Goal: Task Accomplishment & Management: Use online tool/utility

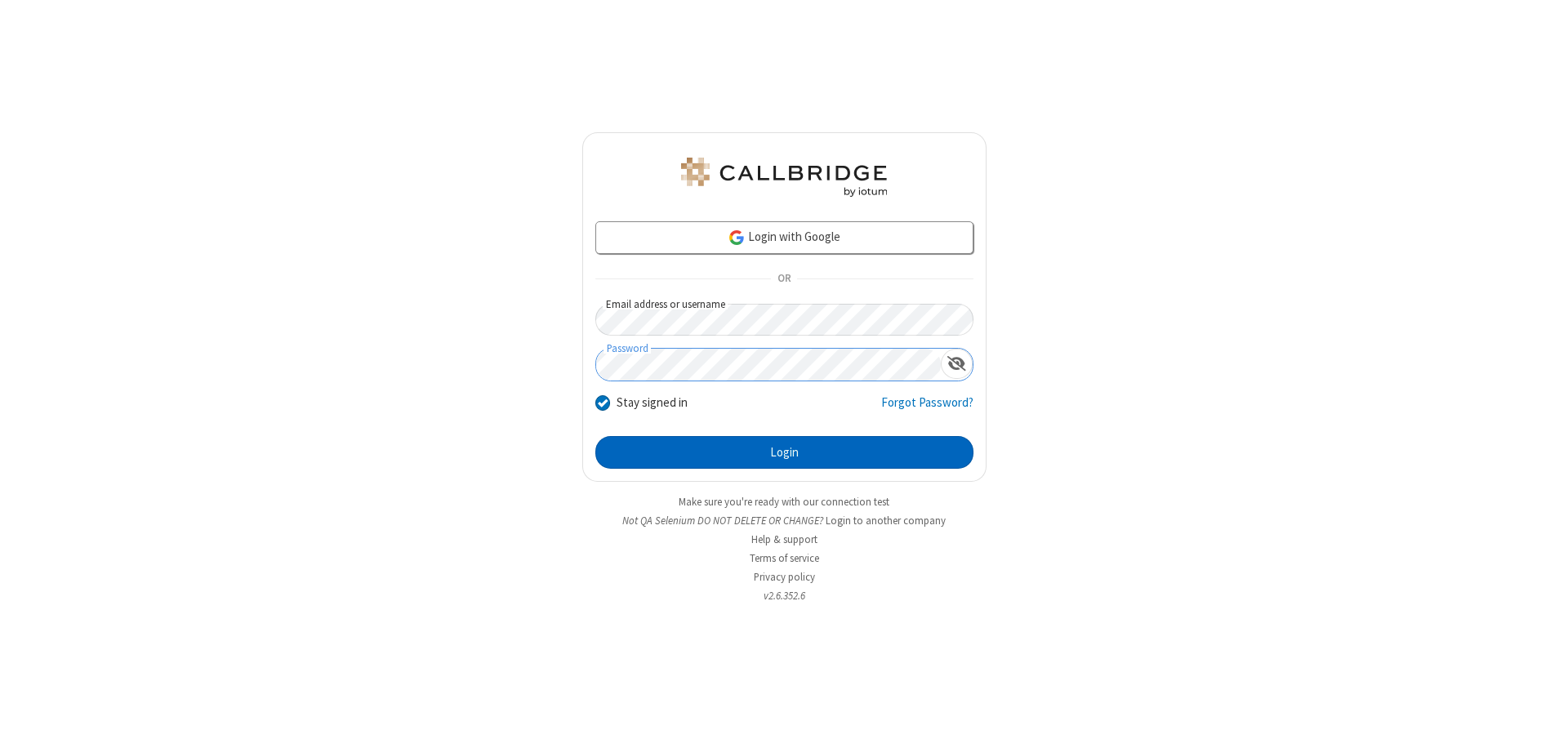
click at [784, 453] on button "Login" at bounding box center [784, 452] width 378 height 33
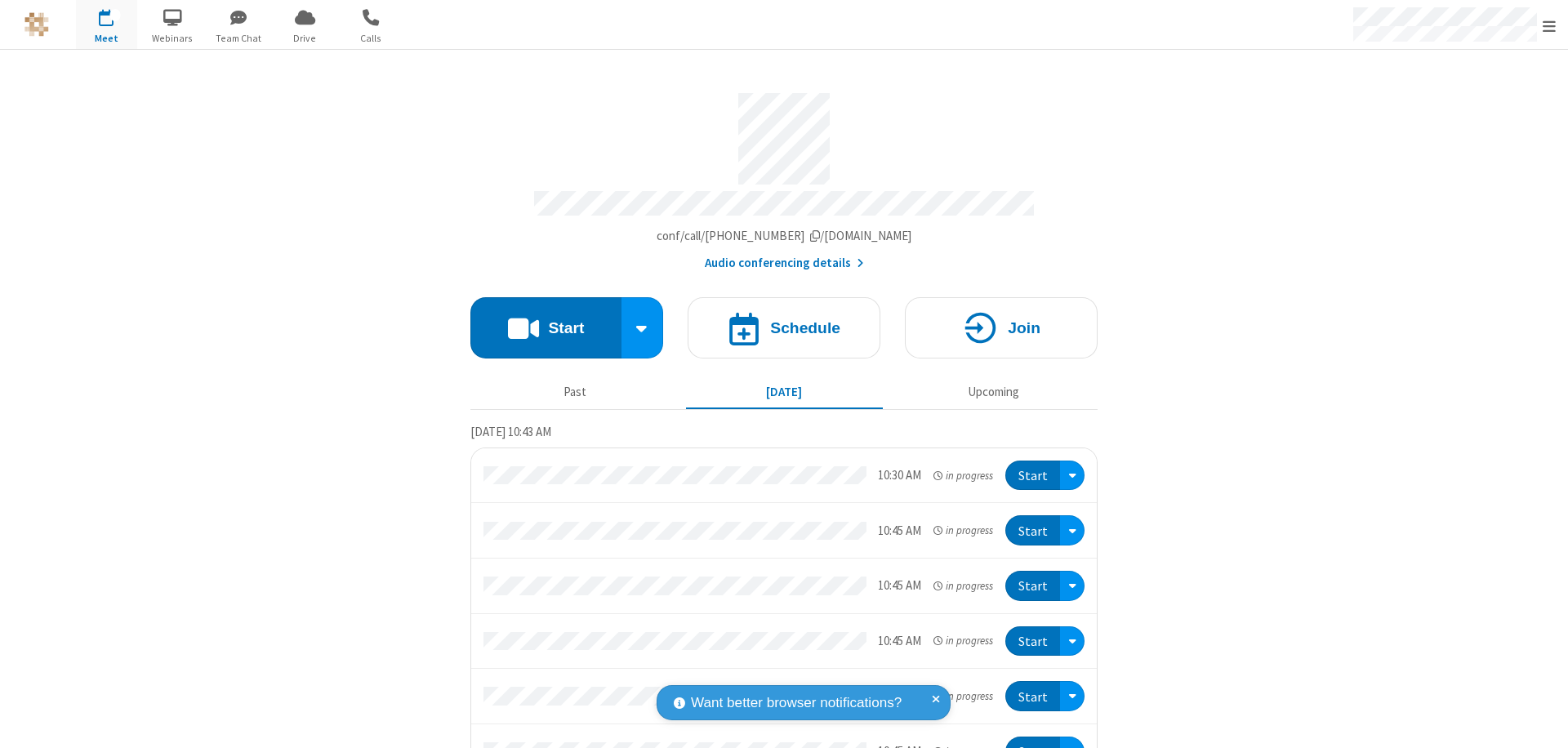
click at [1549, 26] on span "Open menu" at bounding box center [1549, 26] width 13 height 16
click at [106, 25] on span "button" at bounding box center [106, 17] width 61 height 28
click at [777, 320] on h4 "Schedule" at bounding box center [805, 327] width 70 height 15
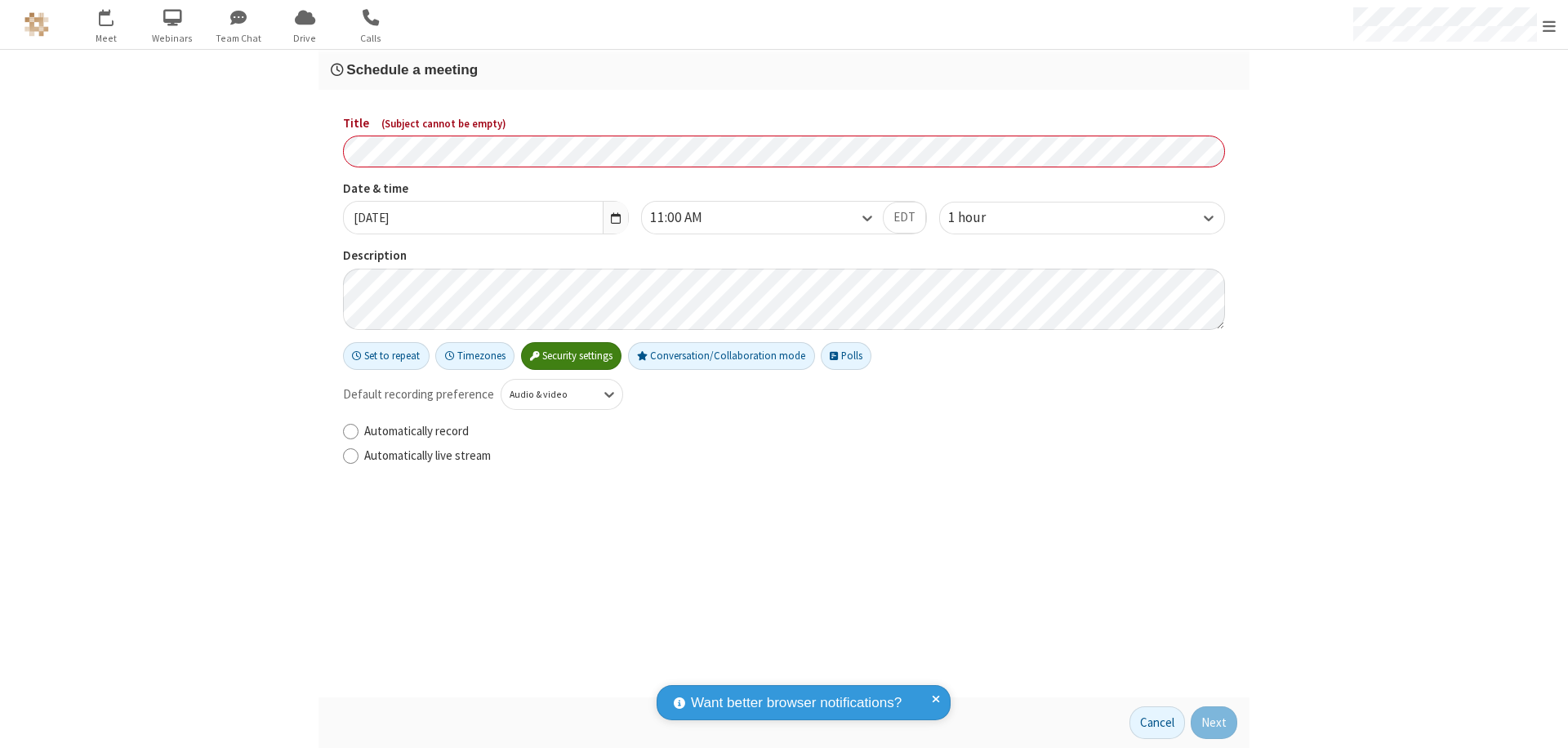
click at [784, 69] on h3 "Schedule a meeting" at bounding box center [784, 69] width 907 height 15
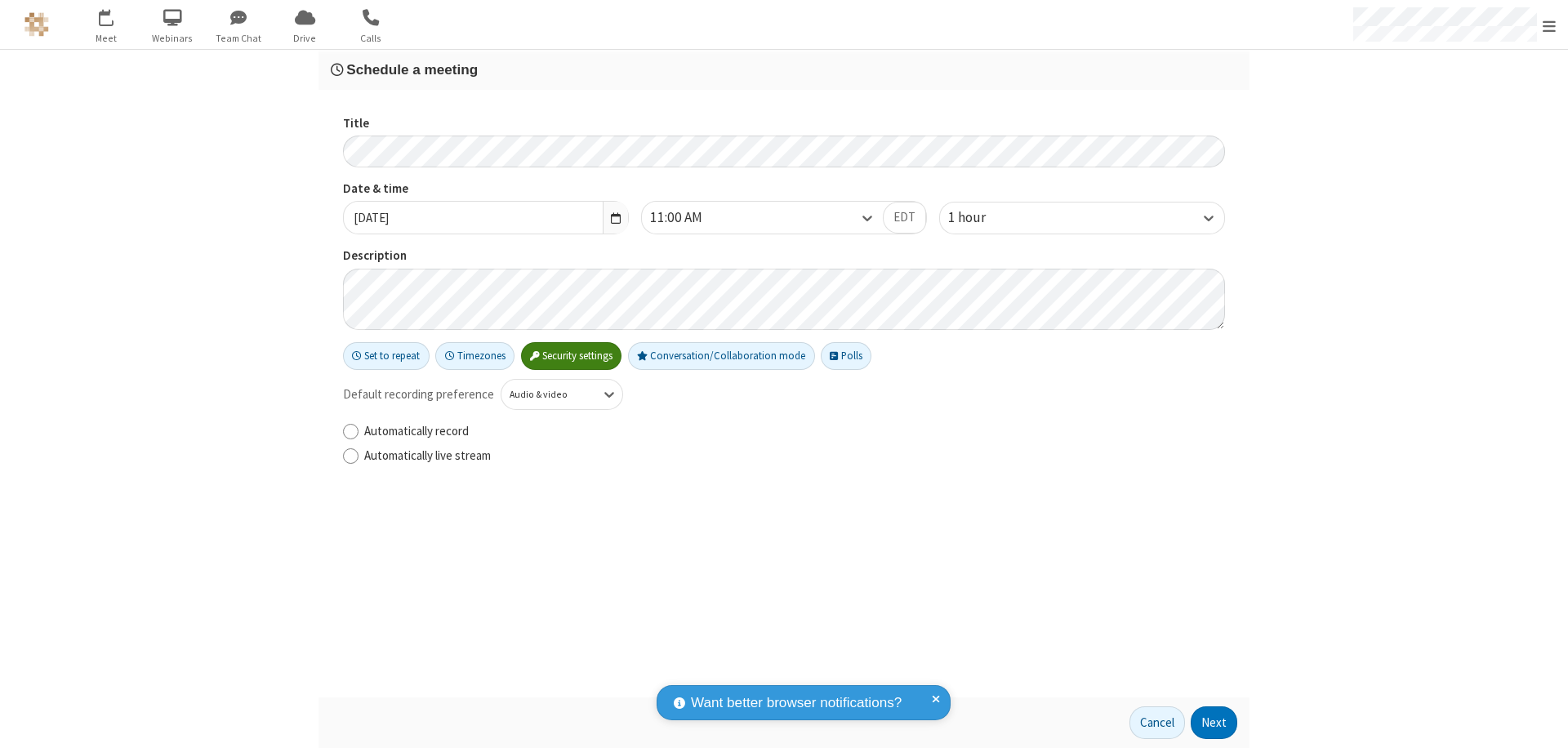
click at [1215, 723] on button "Next" at bounding box center [1214, 722] width 46 height 33
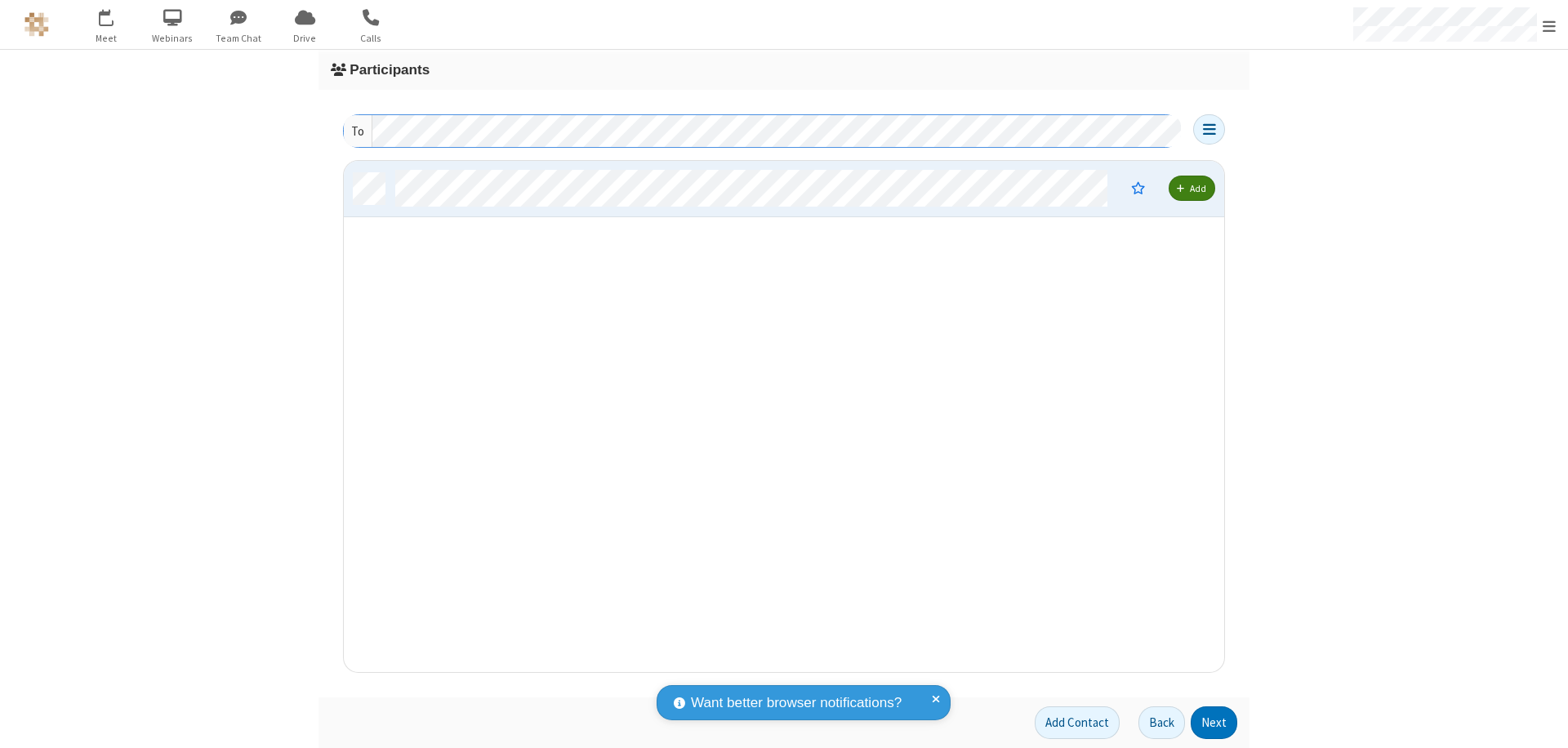
scroll to position [499, 868]
click at [1215, 723] on button "Next" at bounding box center [1214, 722] width 46 height 33
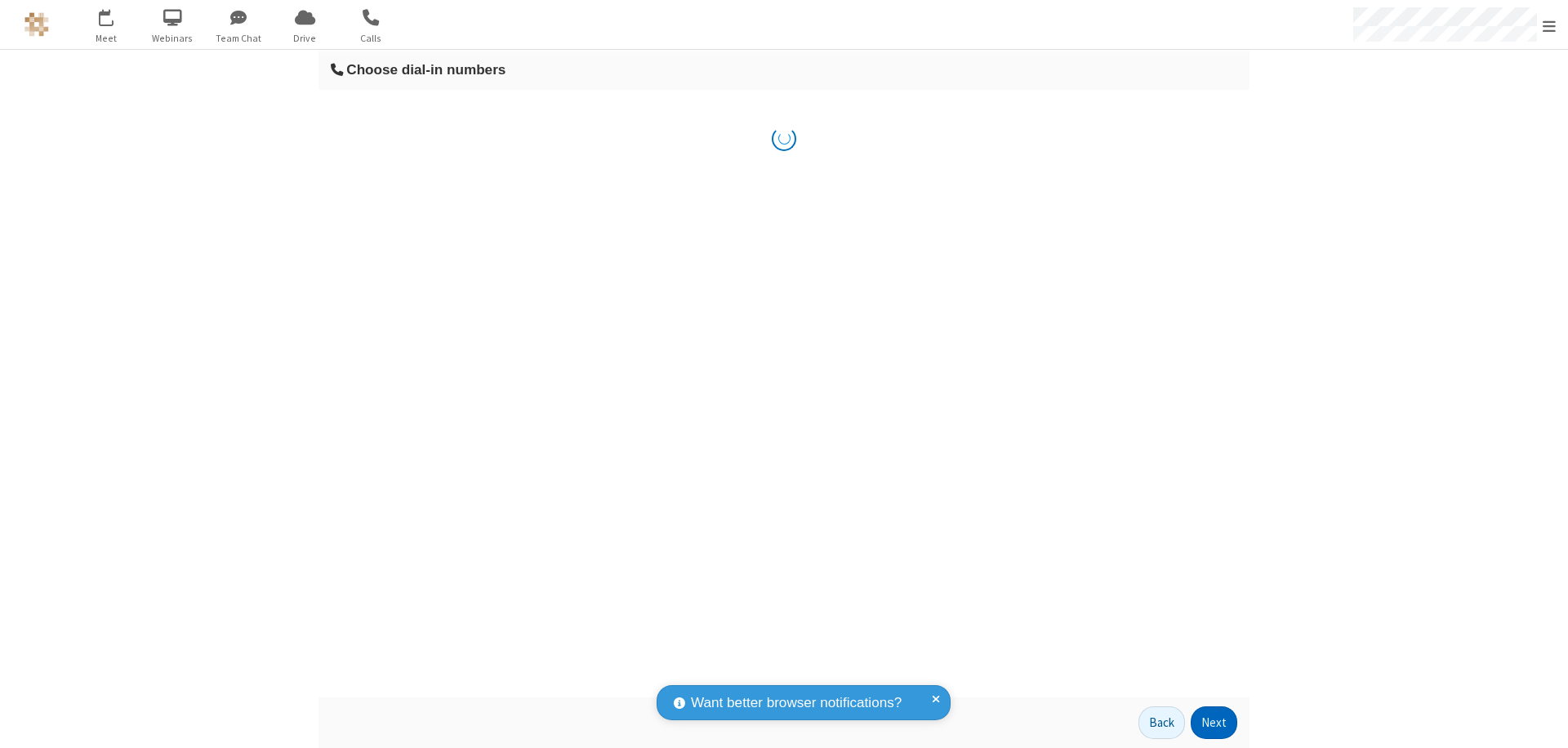
click at [1215, 723] on button "Next" at bounding box center [1214, 722] width 46 height 33
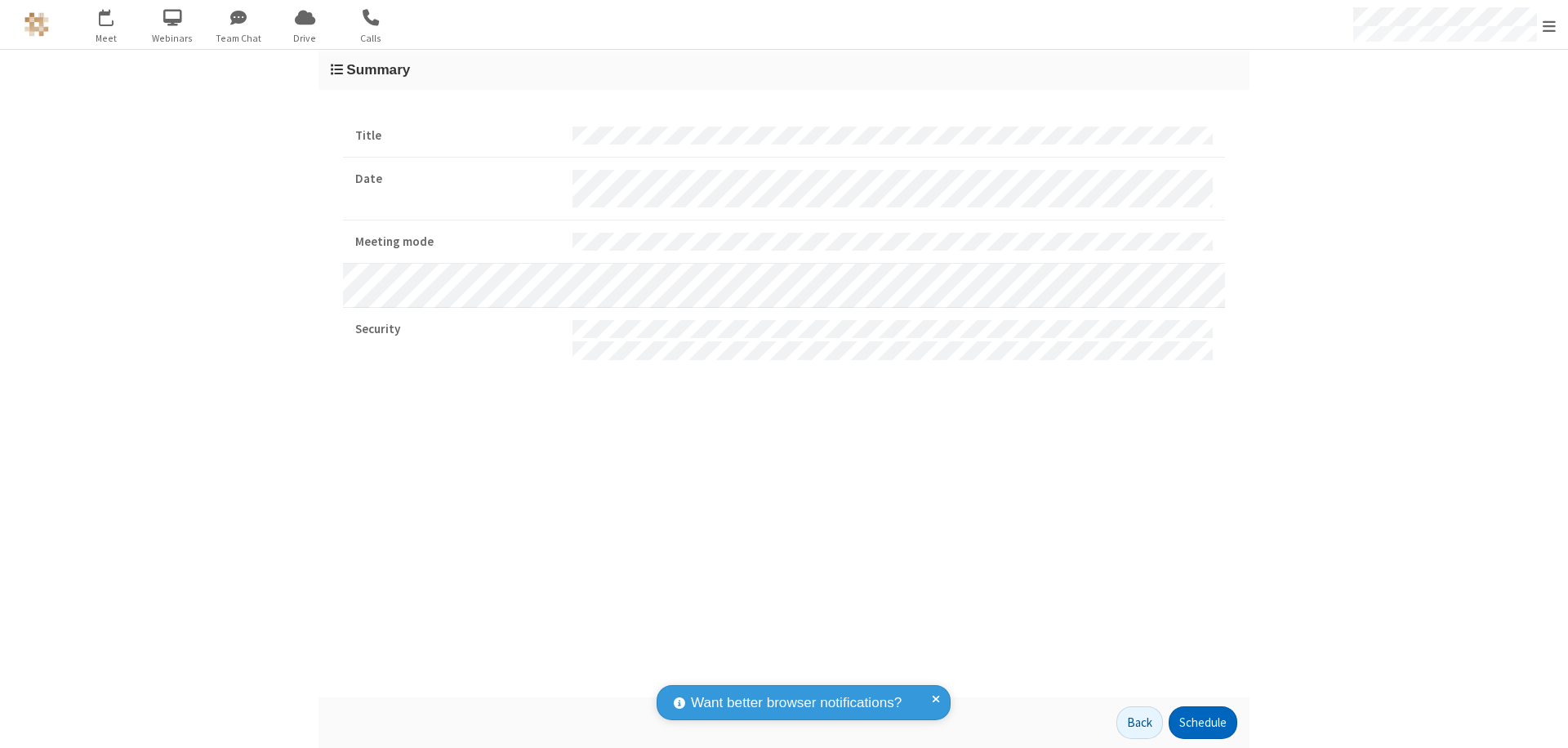
click at [1202, 723] on button "Schedule" at bounding box center [1202, 722] width 68 height 33
